Goal: Navigation & Orientation: Find specific page/section

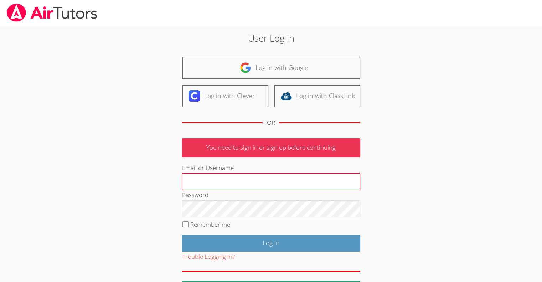
click at [218, 179] on input "Email or Username" at bounding box center [271, 181] width 178 height 17
type input "terigennaroairtutor@gmail.com"
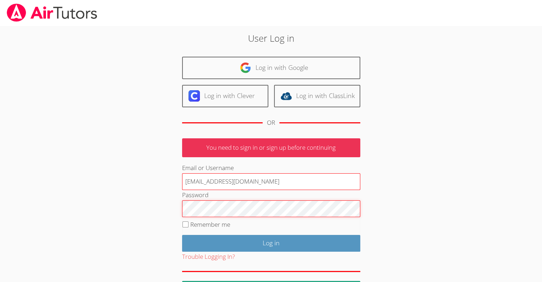
click at [182, 235] on input "Log in" at bounding box center [271, 243] width 178 height 17
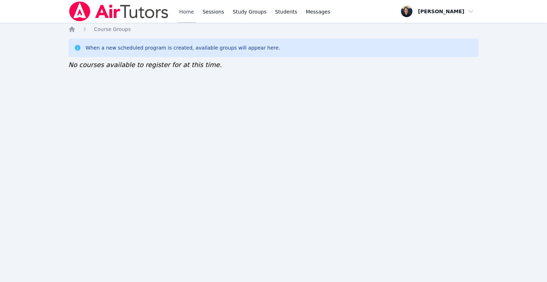
click at [188, 8] on link "Home" at bounding box center [186, 11] width 17 height 23
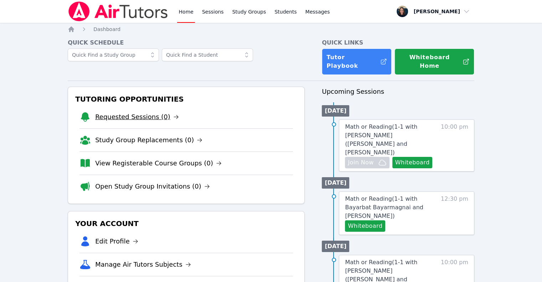
click at [120, 112] on link "Requested Sessions (0)" at bounding box center [137, 117] width 84 height 10
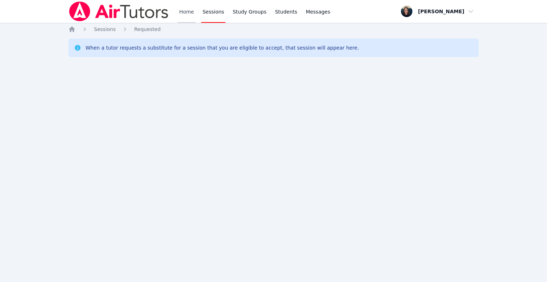
click at [180, 19] on link "Home" at bounding box center [186, 11] width 17 height 23
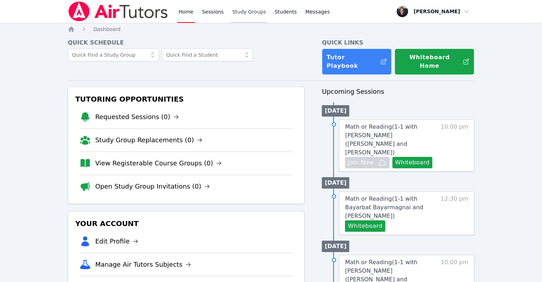
click at [241, 7] on link "Study Groups" at bounding box center [249, 11] width 37 height 23
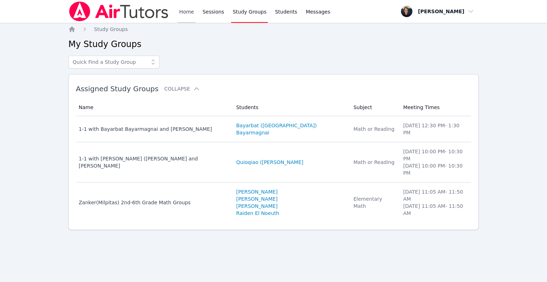
click at [191, 13] on link "Home" at bounding box center [186, 11] width 17 height 23
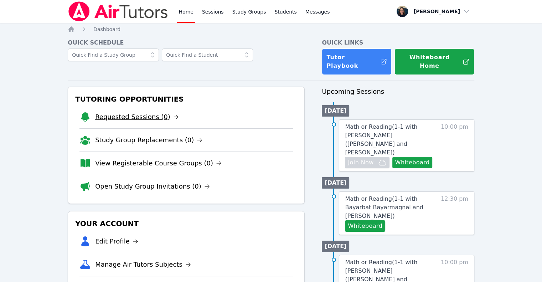
click at [148, 113] on link "Requested Sessions (0)" at bounding box center [137, 117] width 84 height 10
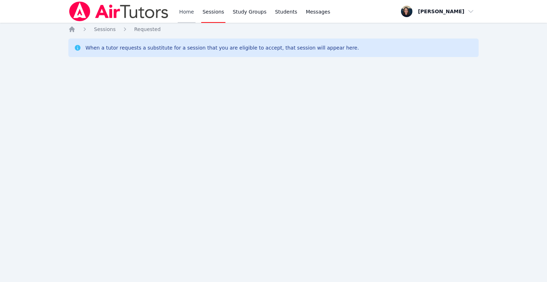
click at [185, 14] on link "Home" at bounding box center [186, 11] width 17 height 23
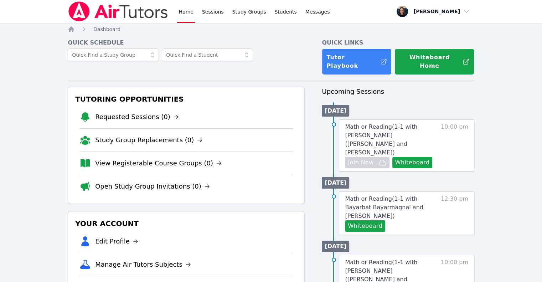
click at [172, 158] on link "View Registerable Course Groups (0)" at bounding box center [158, 163] width 126 height 10
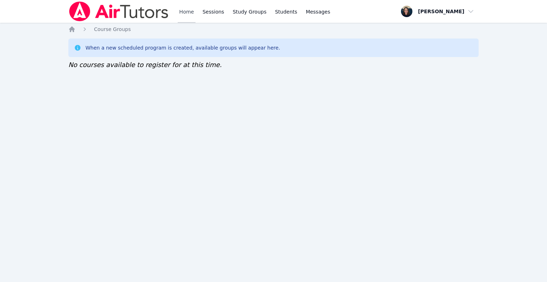
click at [192, 19] on link "Home" at bounding box center [186, 11] width 17 height 23
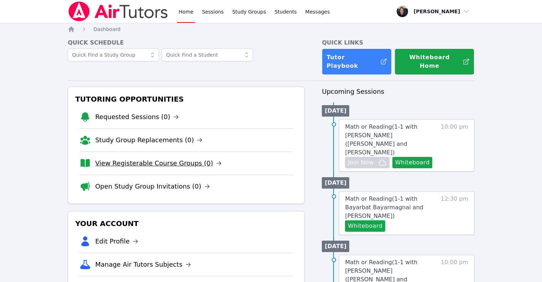
click at [170, 159] on link "View Registerable Course Groups (0)" at bounding box center [158, 163] width 126 height 10
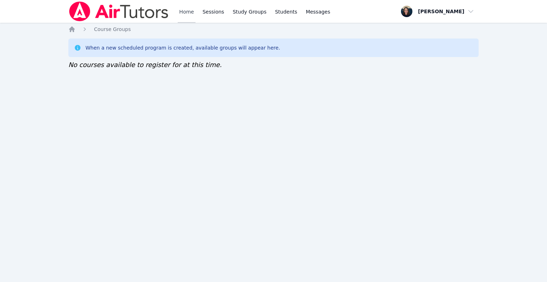
click at [187, 12] on link "Home" at bounding box center [186, 11] width 17 height 23
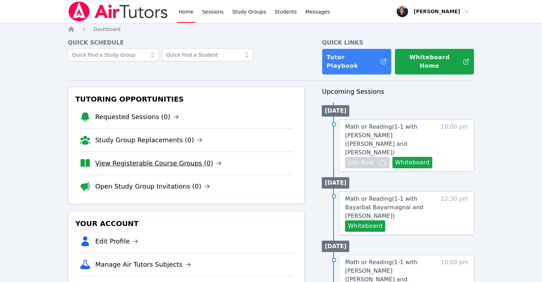
click at [122, 158] on link "View Registerable Course Groups (0)" at bounding box center [158, 163] width 126 height 10
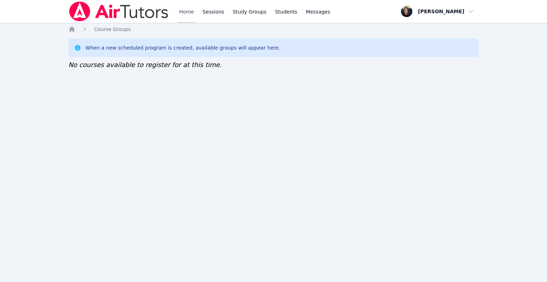
click at [178, 18] on link "Home" at bounding box center [186, 11] width 17 height 23
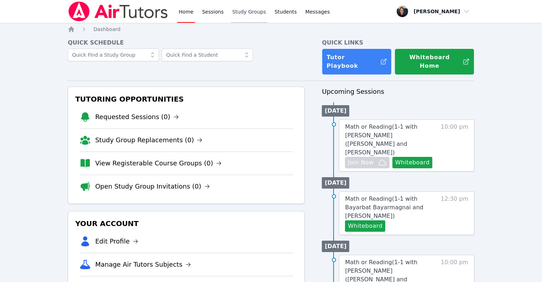
click at [248, 10] on link "Study Groups" at bounding box center [249, 11] width 37 height 23
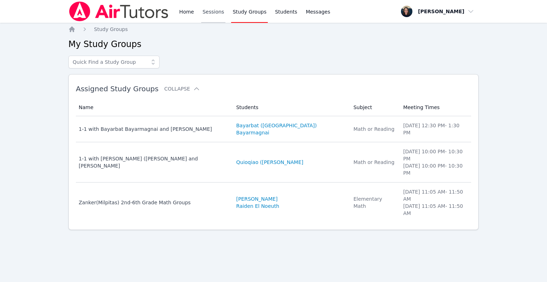
click at [218, 10] on link "Sessions" at bounding box center [213, 11] width 25 height 23
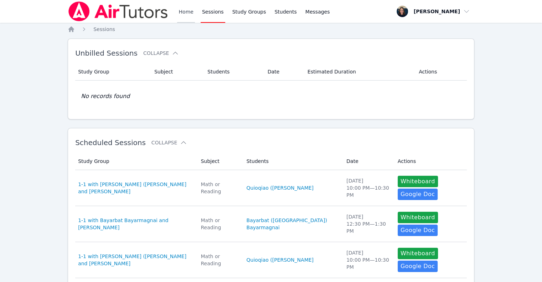
click at [179, 15] on link "Home" at bounding box center [185, 11] width 17 height 23
